Goal: Task Accomplishment & Management: Manage account settings

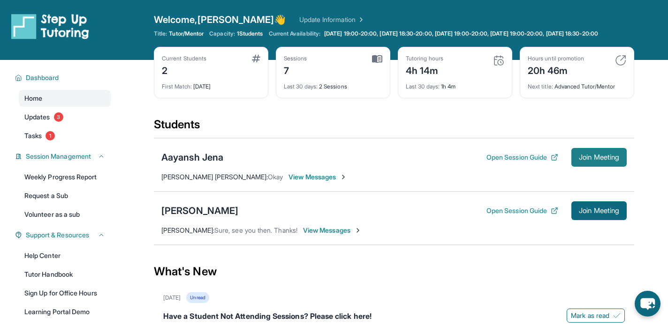
click at [610, 160] on span "Join Meeting" at bounding box center [599, 158] width 40 height 6
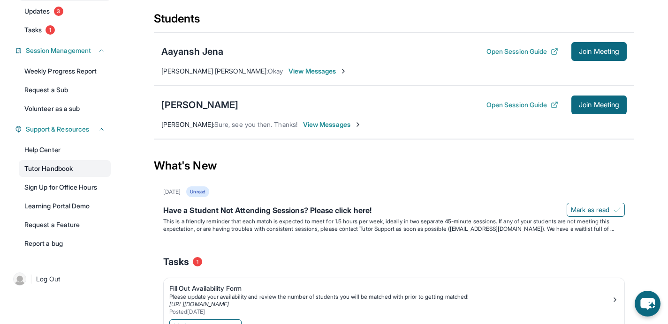
scroll to position [109, 0]
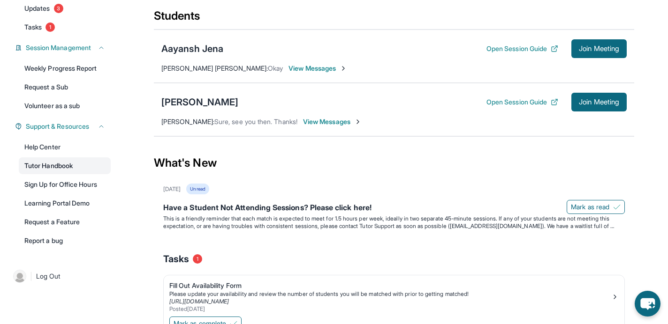
click at [86, 174] on link "Tutor Handbook" at bounding box center [65, 166] width 92 height 17
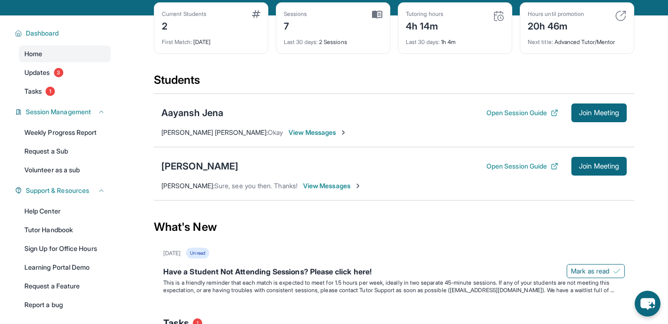
scroll to position [17, 0]
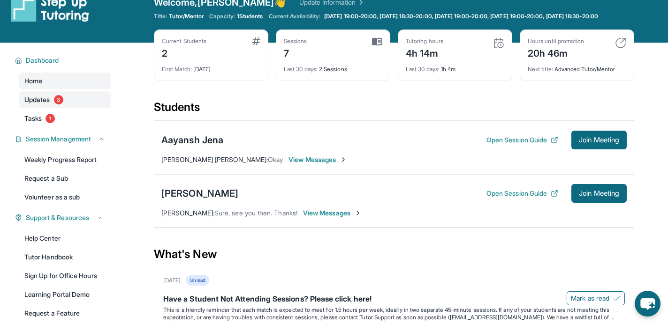
click at [71, 108] on link "Updates 3" at bounding box center [65, 99] width 92 height 17
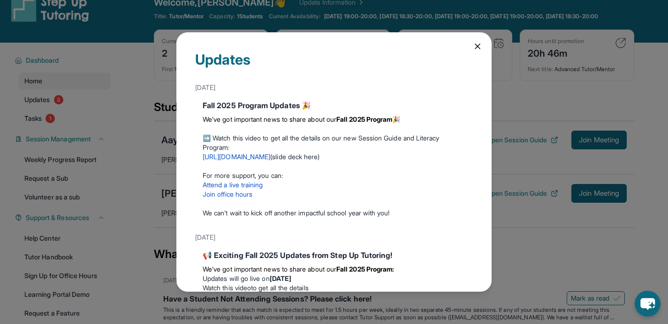
click at [478, 48] on icon at bounding box center [477, 46] width 9 height 9
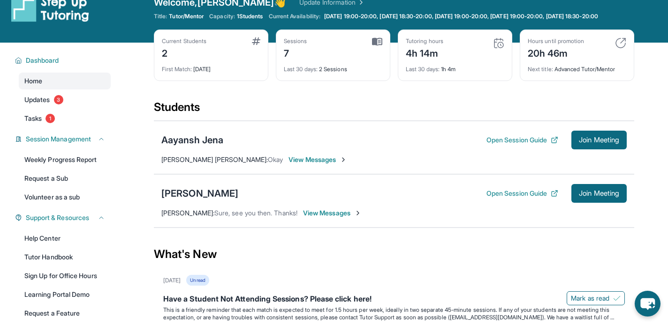
click at [83, 135] on div "Dashboard Home Updates 3 Tasks 1 Session Management Weekly Progress Report Requ…" at bounding box center [60, 196] width 120 height 306
click at [83, 127] on link "Tasks 1" at bounding box center [65, 118] width 92 height 17
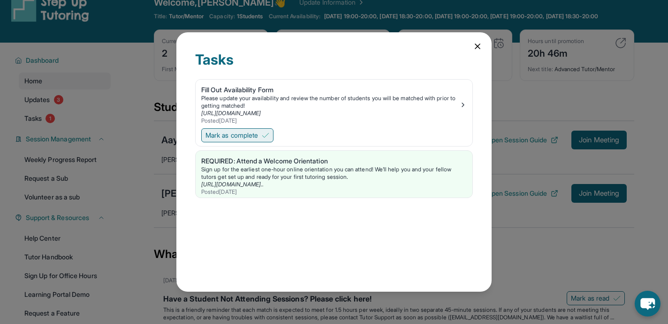
click at [256, 128] on button "Mark as complete" at bounding box center [237, 135] width 72 height 14
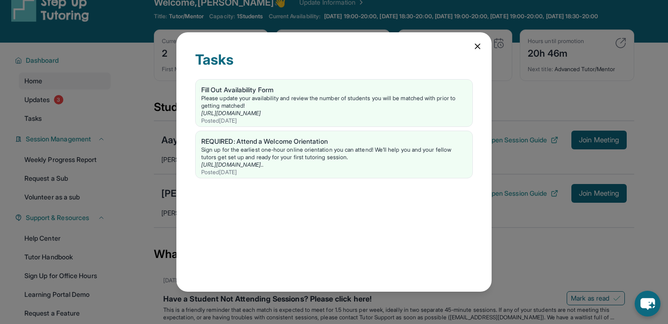
click at [478, 51] on div "Tasks Fill Out Availability Form Please update your availability and review the…" at bounding box center [333, 162] width 315 height 260
click at [477, 48] on icon at bounding box center [477, 46] width 9 height 9
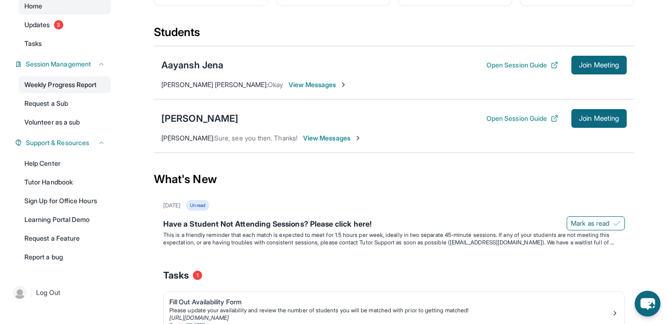
scroll to position [95, 0]
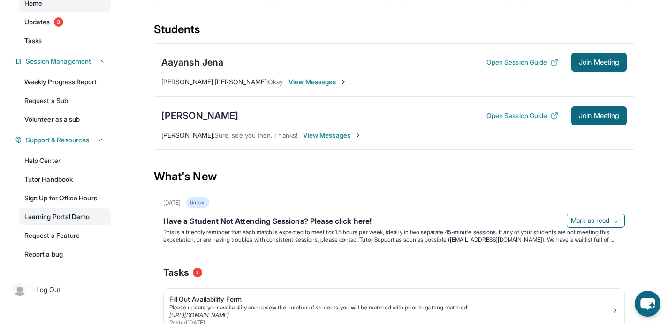
click at [57, 223] on link "Learning Portal Demo" at bounding box center [65, 217] width 92 height 17
